Goal: Task Accomplishment & Management: Manage account settings

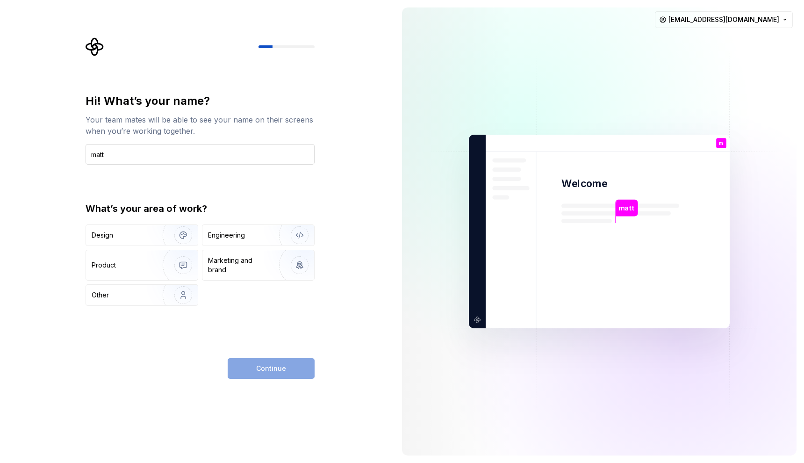
type input "matt"
click at [135, 238] on div "Design" at bounding box center [121, 235] width 59 height 9
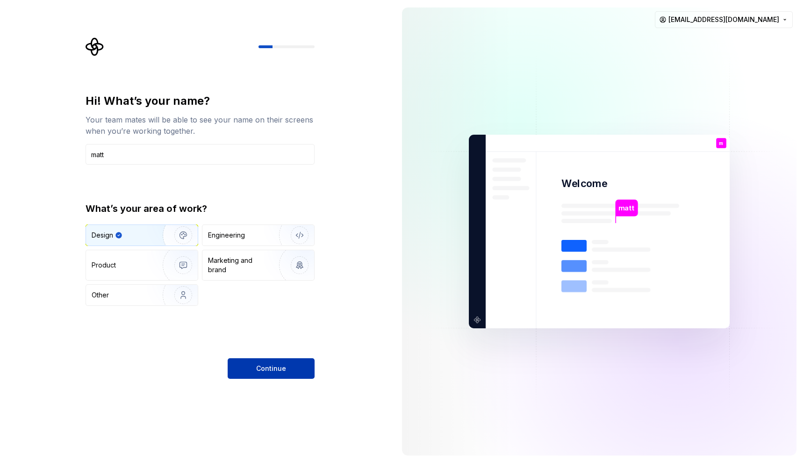
click at [251, 359] on button "Continue" at bounding box center [271, 368] width 87 height 21
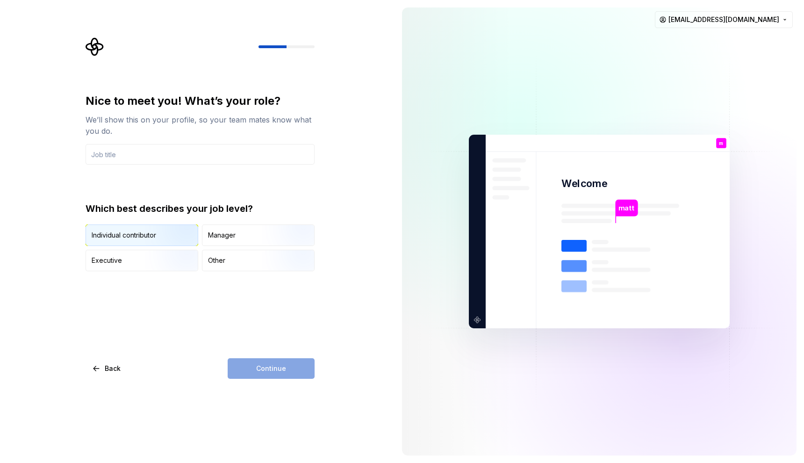
click at [145, 236] on div "Individual contributor" at bounding box center [124, 235] width 65 height 9
click at [221, 159] on input "text" at bounding box center [200, 154] width 229 height 21
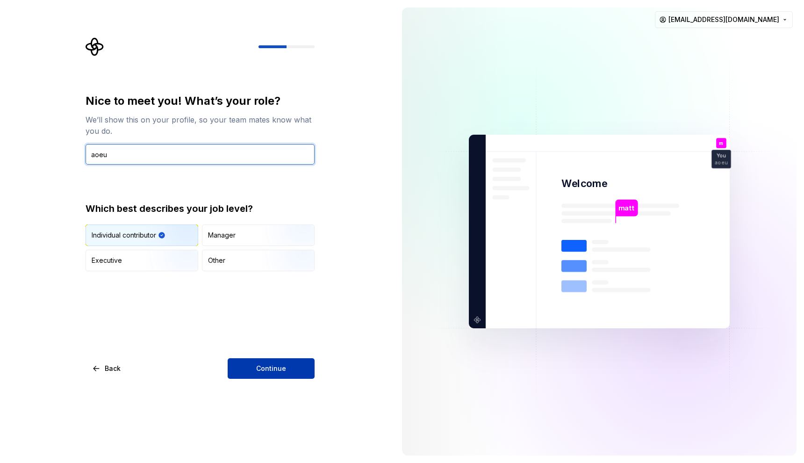
type input "aoeu"
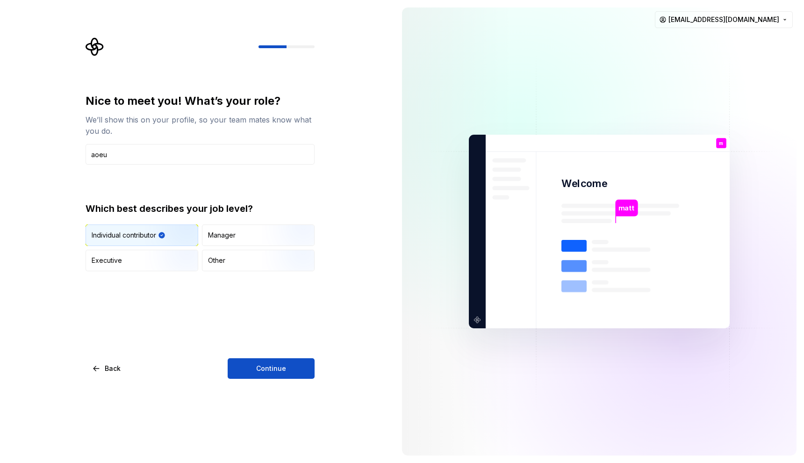
click at [275, 371] on span "Continue" at bounding box center [271, 368] width 30 height 9
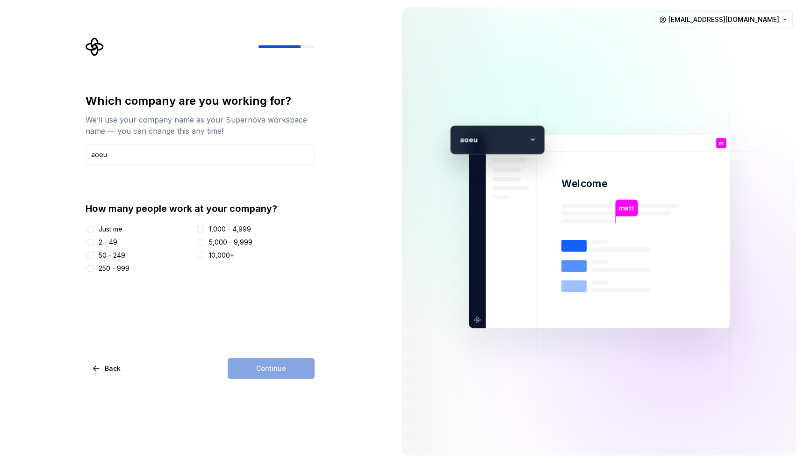
type input "aoeu"
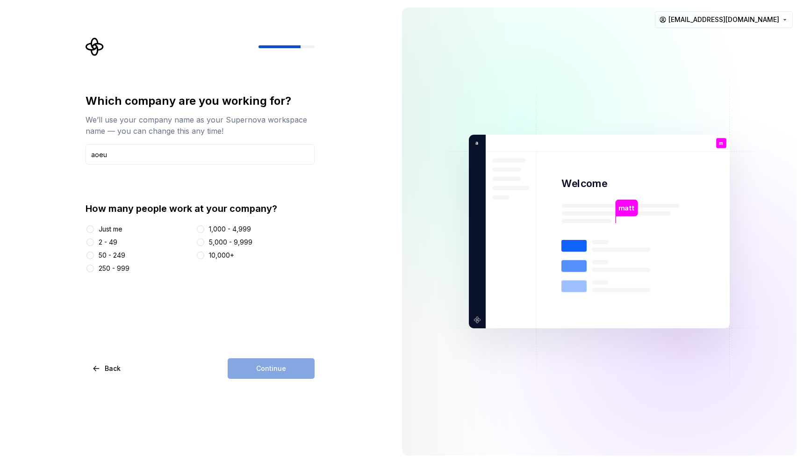
drag, startPoint x: 98, startPoint y: 230, endPoint x: 118, endPoint y: 237, distance: 21.7
click at [98, 230] on div "Just me" at bounding box center [139, 228] width 107 height 9
click at [88, 227] on button "Just me" at bounding box center [90, 228] width 7 height 7
click at [296, 372] on button "Continue" at bounding box center [271, 368] width 87 height 21
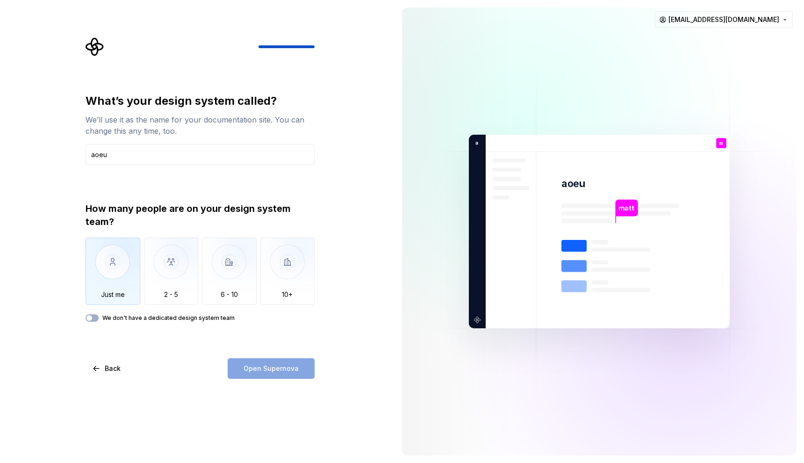
type input "aoeu"
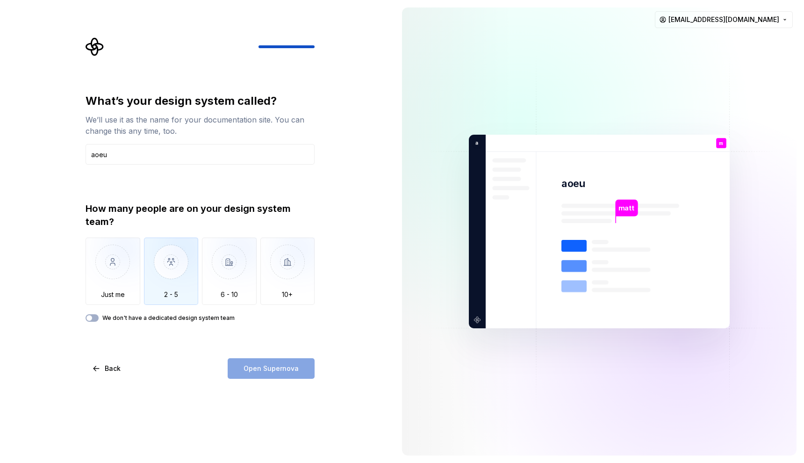
click at [166, 277] on img "button" at bounding box center [171, 269] width 55 height 63
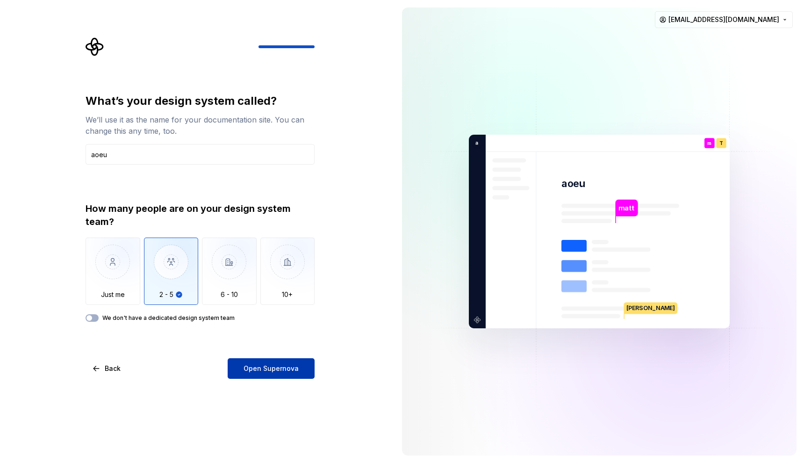
click at [252, 366] on span "Open Supernova" at bounding box center [271, 368] width 55 height 9
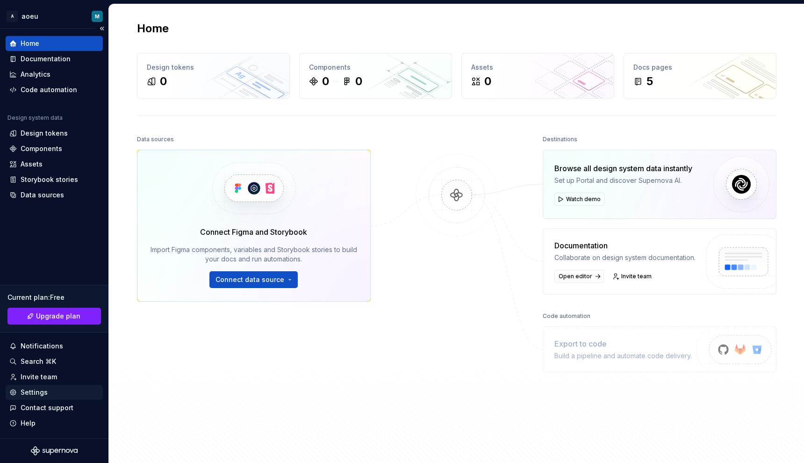
click at [21, 391] on div "Settings" at bounding box center [34, 392] width 27 height 9
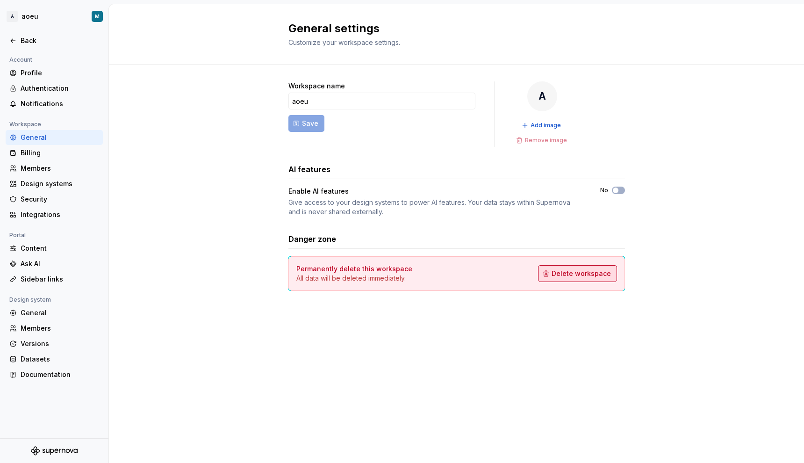
click at [566, 271] on span "Delete workspace" at bounding box center [581, 273] width 59 height 9
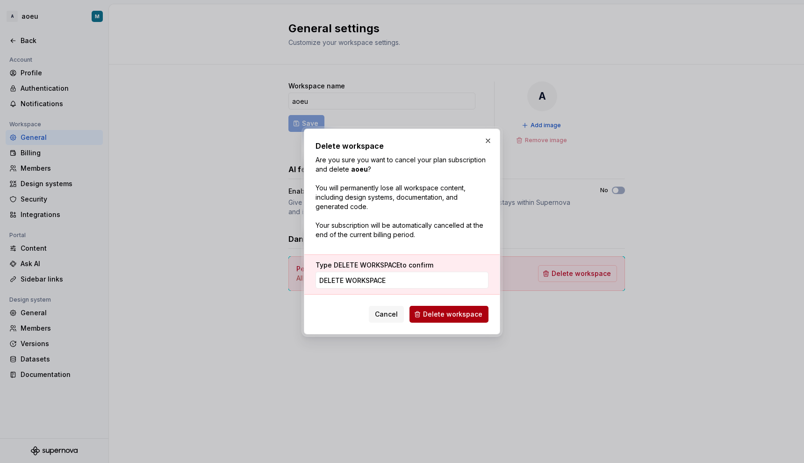
type input "DELETE WORKSPACE"
click at [470, 312] on span "Delete workspace" at bounding box center [452, 314] width 59 height 9
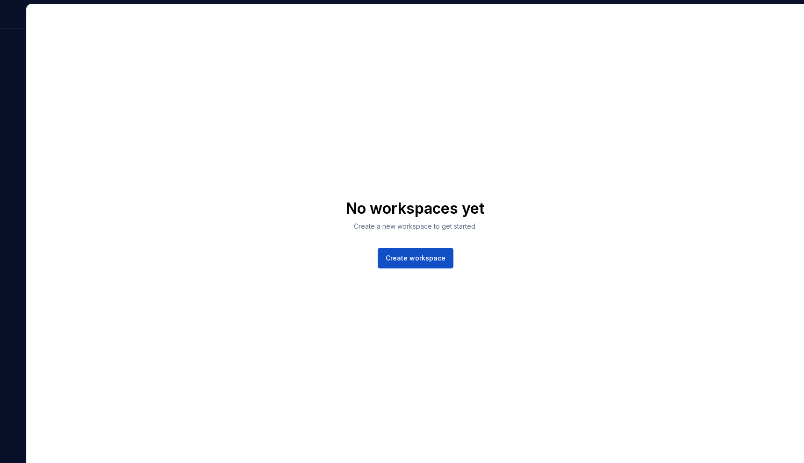
click at [142, 46] on div "No workspaces yet Create a new workspace to get started. Create workspace" at bounding box center [416, 233] width 778 height 459
click at [417, 256] on span "Create workspace" at bounding box center [416, 257] width 60 height 9
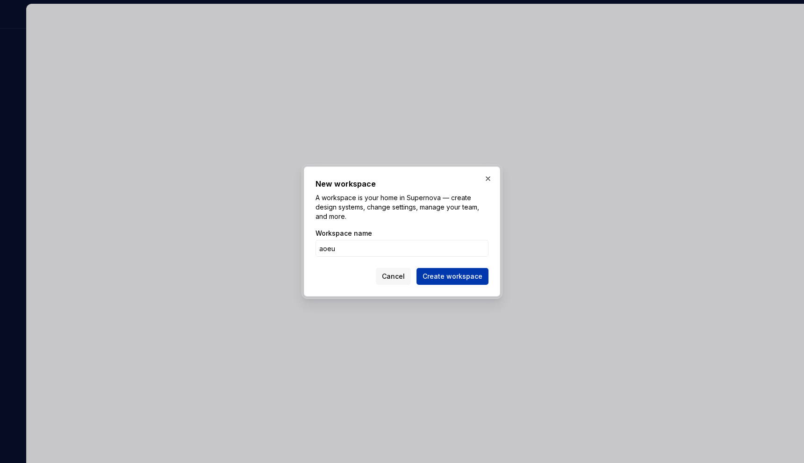
type input "aoeu"
click at [446, 275] on span "Create workspace" at bounding box center [453, 276] width 60 height 9
